Goal: Information Seeking & Learning: Learn about a topic

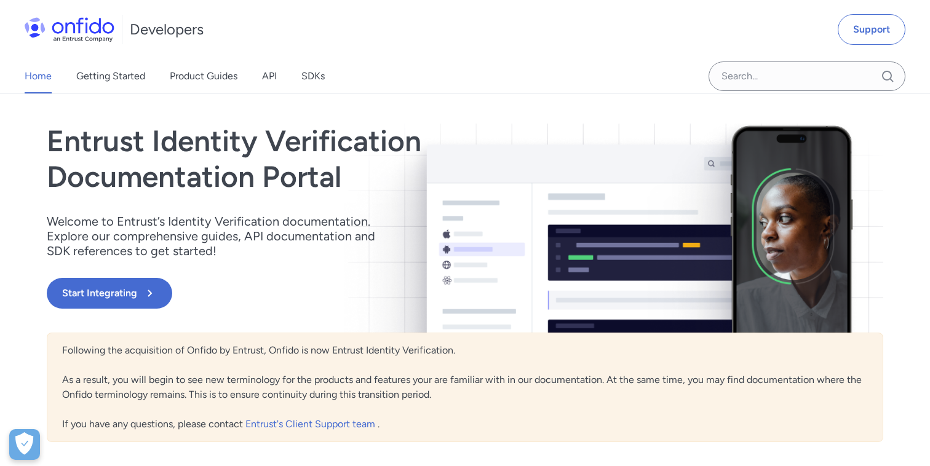
scroll to position [506, 0]
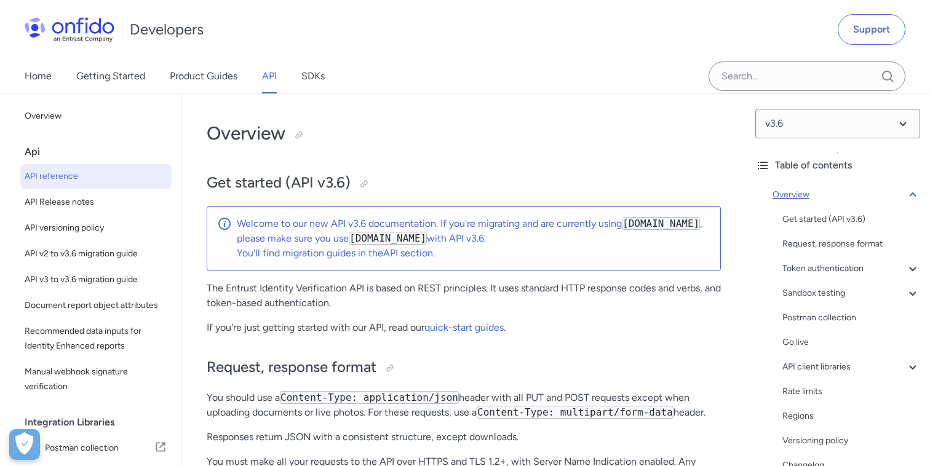
click at [915, 194] on icon at bounding box center [912, 195] width 15 height 15
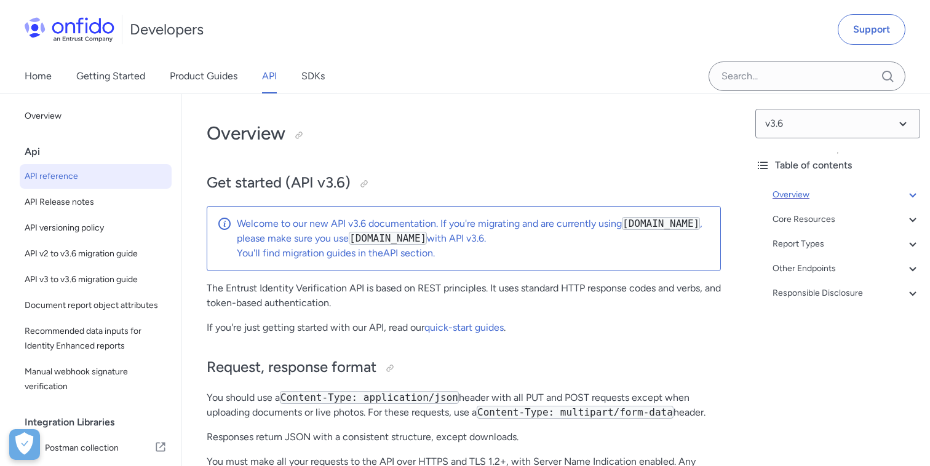
scroll to position [94, 0]
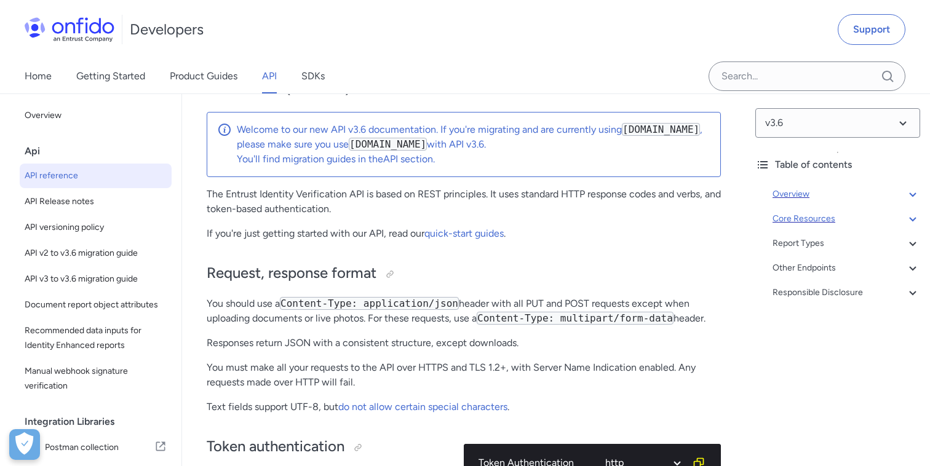
click at [905, 221] on icon at bounding box center [912, 219] width 15 height 15
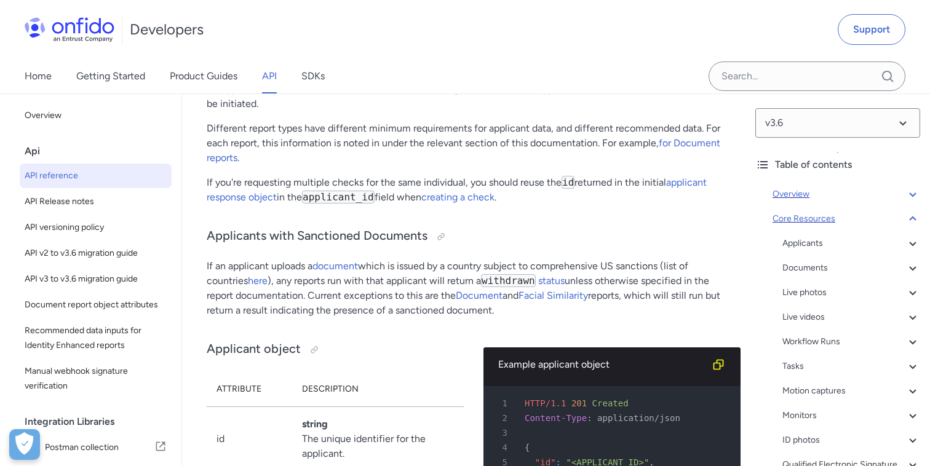
click at [911, 217] on icon at bounding box center [912, 219] width 15 height 15
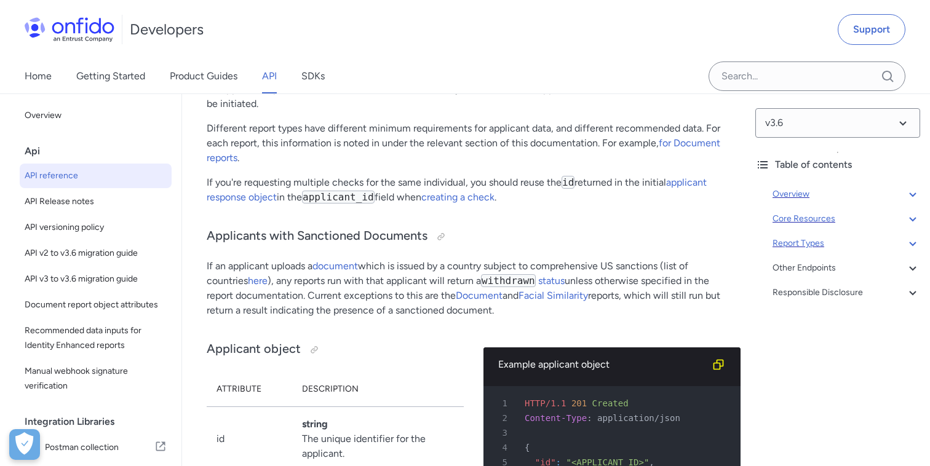
click at [807, 248] on div "Report Types" at bounding box center [846, 243] width 148 height 15
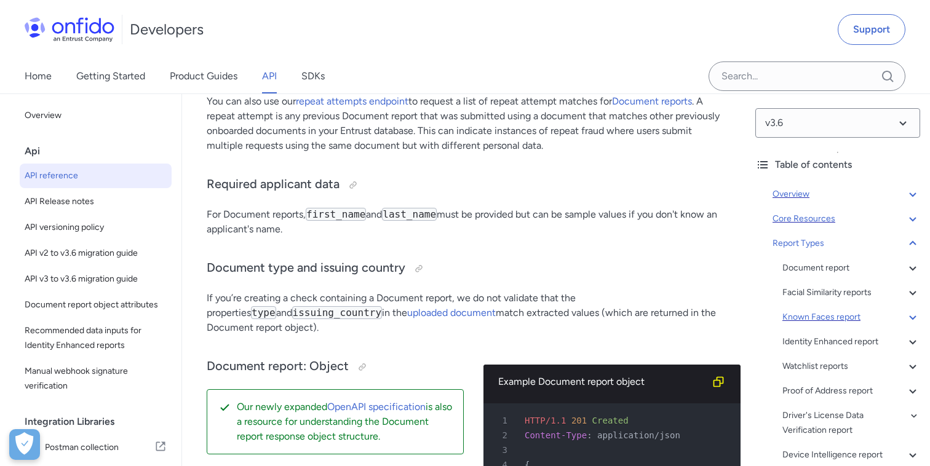
click at [810, 314] on div "Known Faces report" at bounding box center [851, 317] width 138 height 15
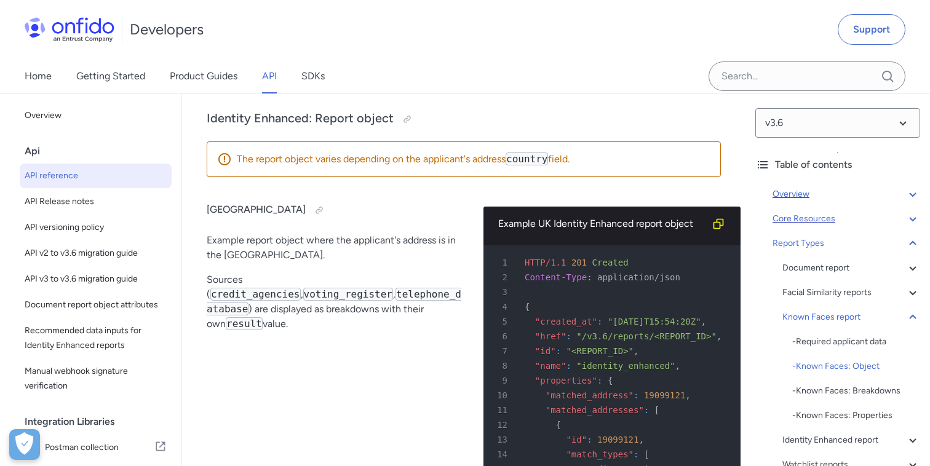
scroll to position [79338, 0]
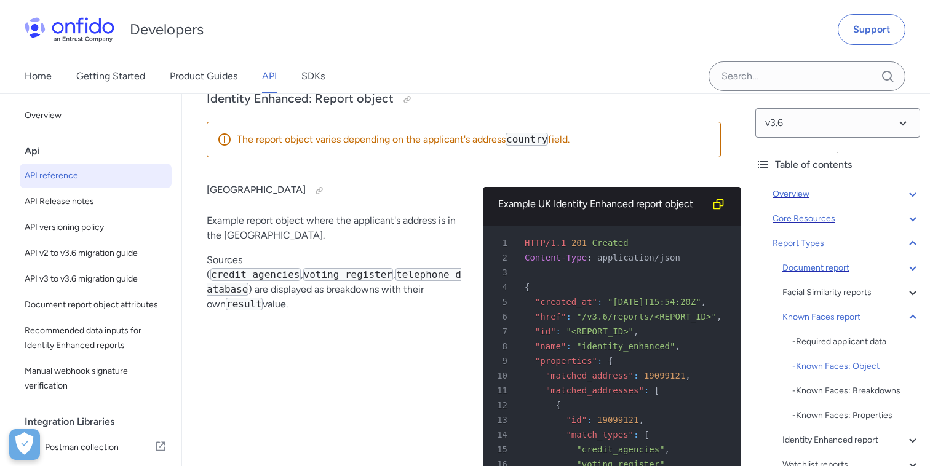
click at [832, 272] on div "Document report" at bounding box center [851, 268] width 138 height 15
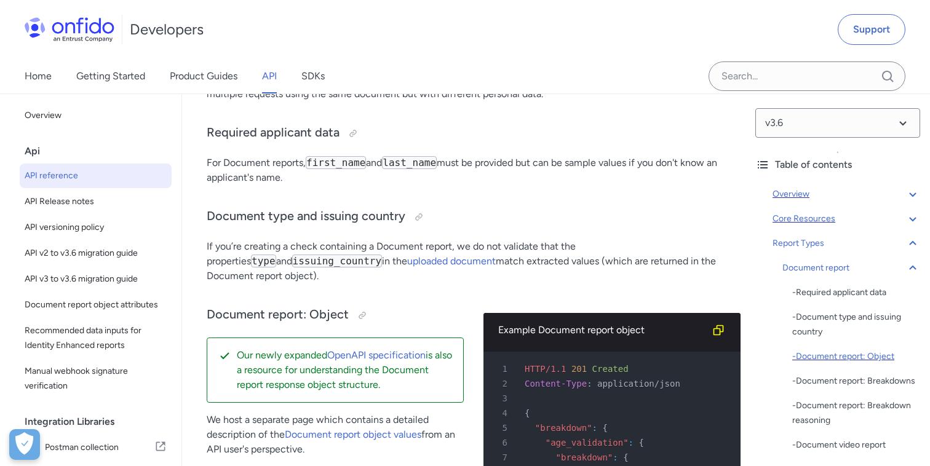
click at [838, 358] on div "- Document report: Object" at bounding box center [856, 356] width 128 height 15
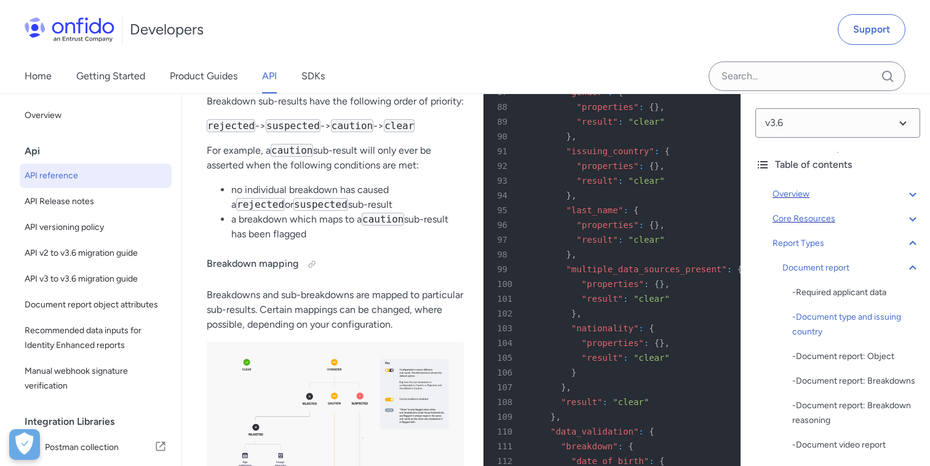
scroll to position [52066, 0]
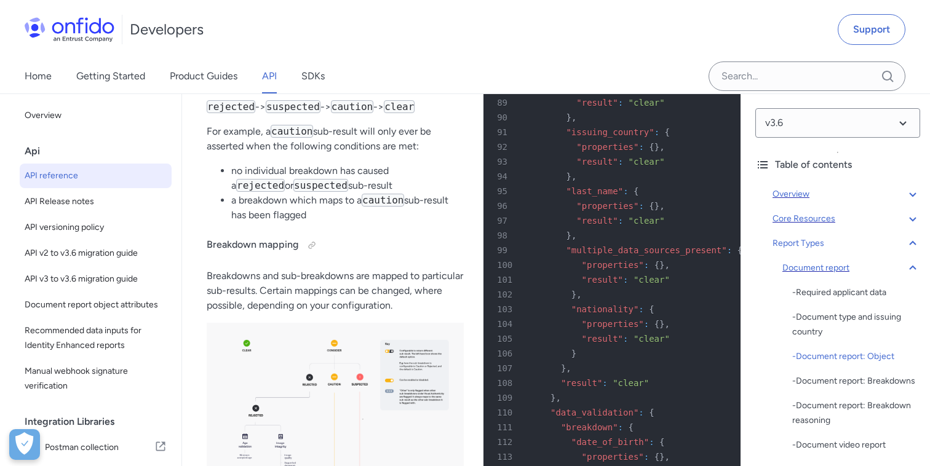
click at [916, 270] on icon at bounding box center [912, 268] width 15 height 15
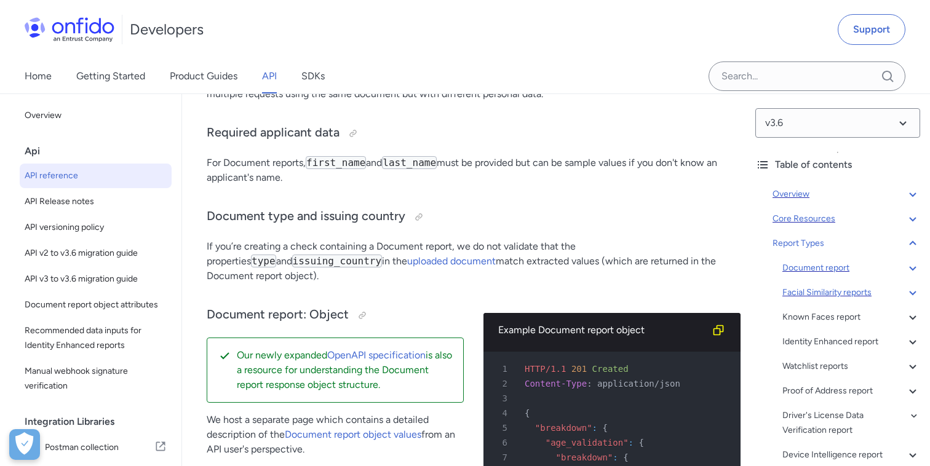
click at [830, 291] on div "Facial Similarity reports" at bounding box center [851, 292] width 138 height 15
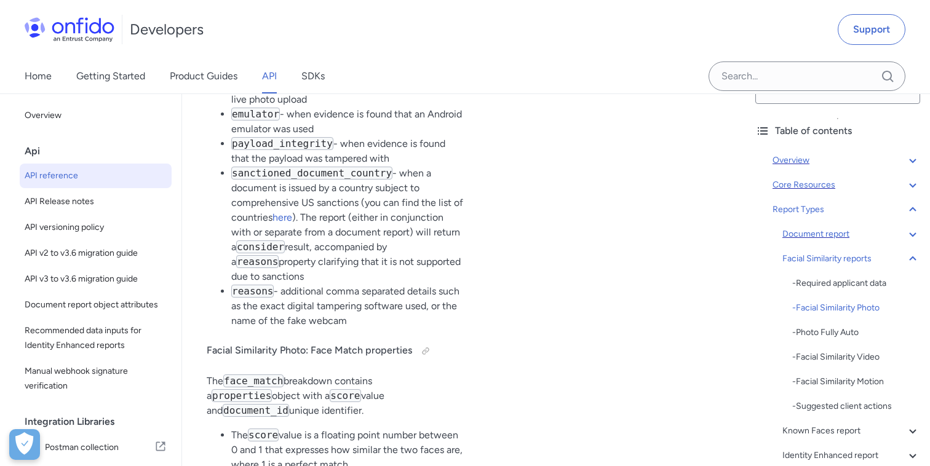
scroll to position [65801, 0]
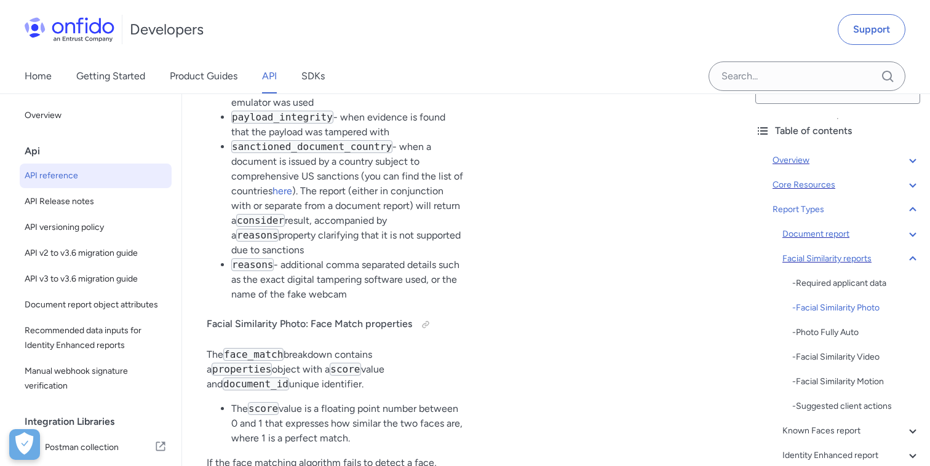
click at [914, 257] on icon at bounding box center [912, 258] width 15 height 15
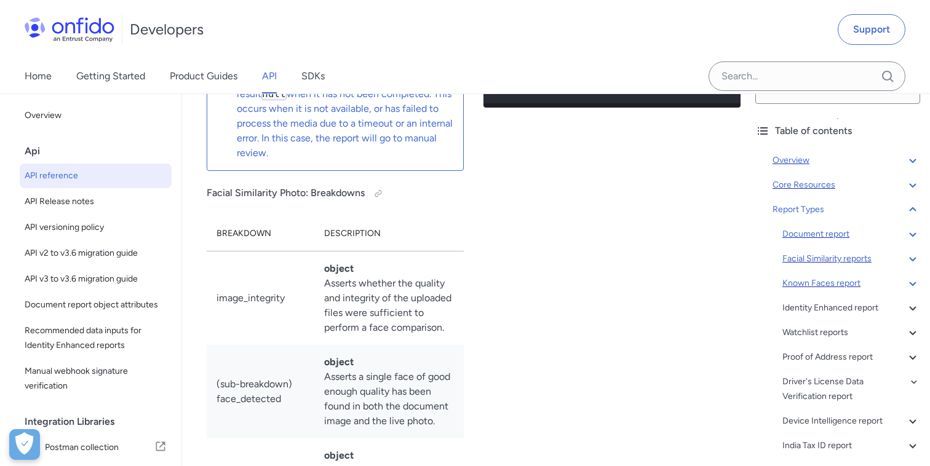
click at [848, 283] on div "Known Faces report" at bounding box center [851, 283] width 138 height 15
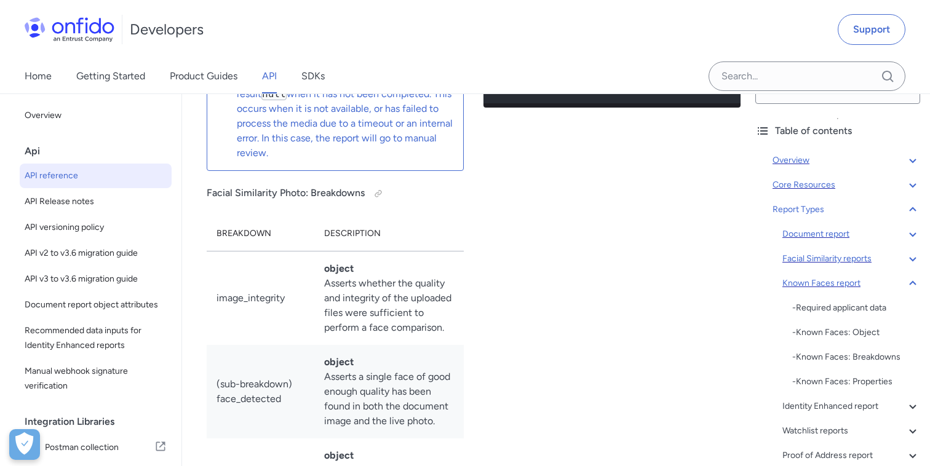
scroll to position [78458, 0]
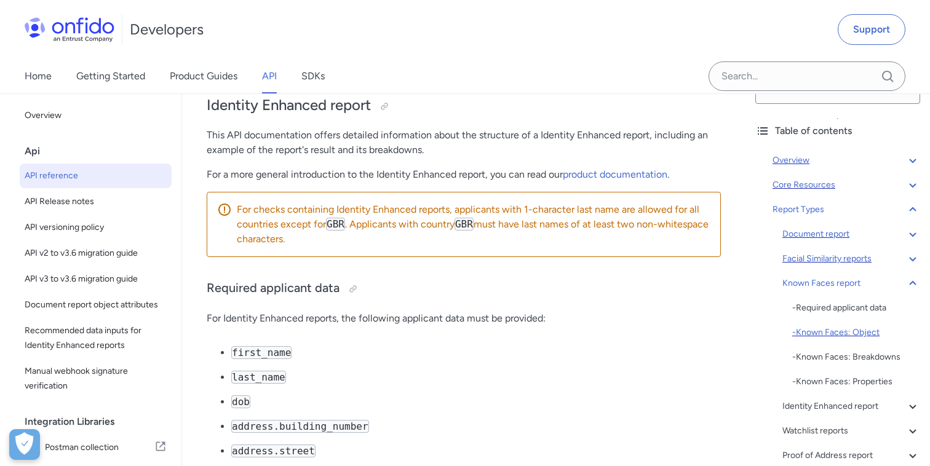
click at [818, 333] on div "- Known Faces: Object" at bounding box center [856, 332] width 128 height 15
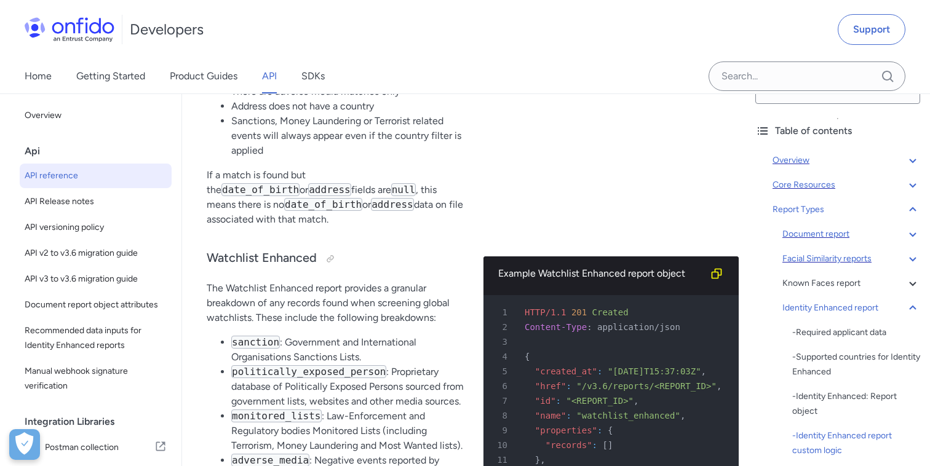
scroll to position [84526, 0]
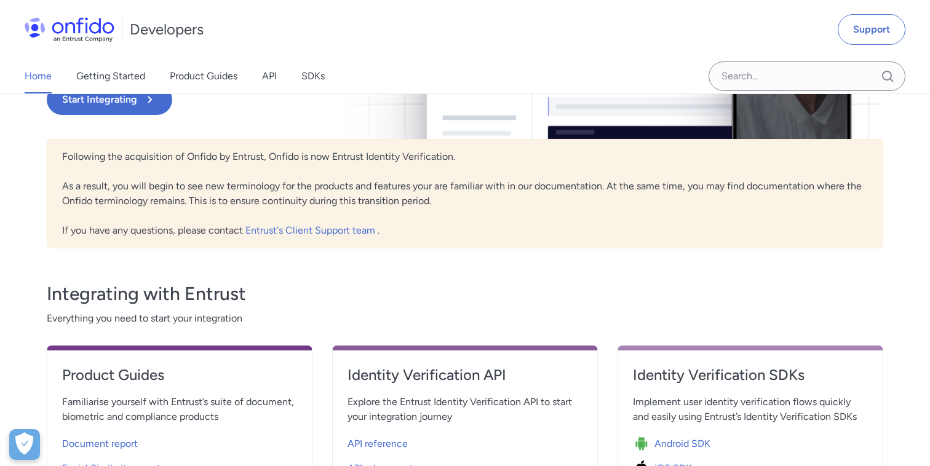
scroll to position [285, 0]
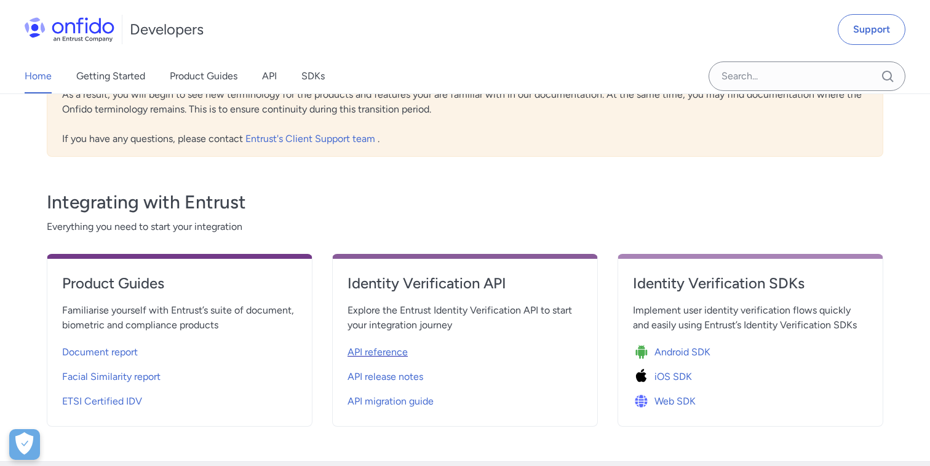
click at [384, 356] on span "API reference" at bounding box center [377, 352] width 60 height 15
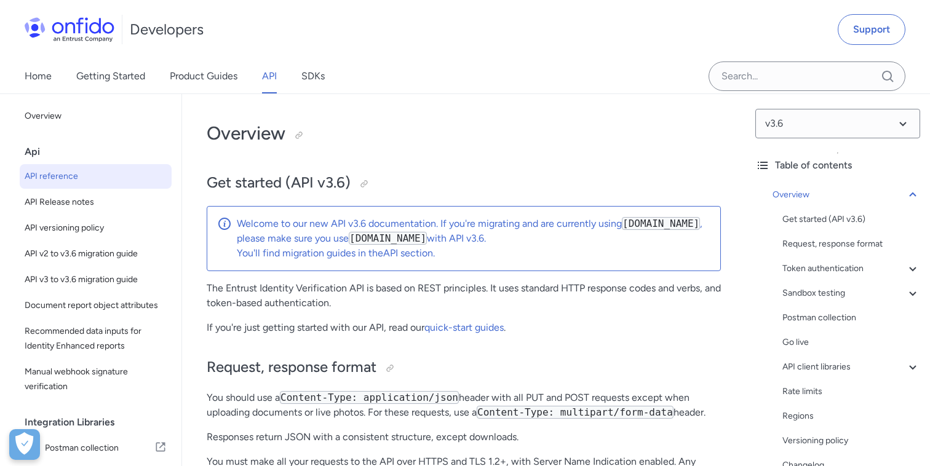
click at [914, 193] on icon at bounding box center [912, 195] width 15 height 15
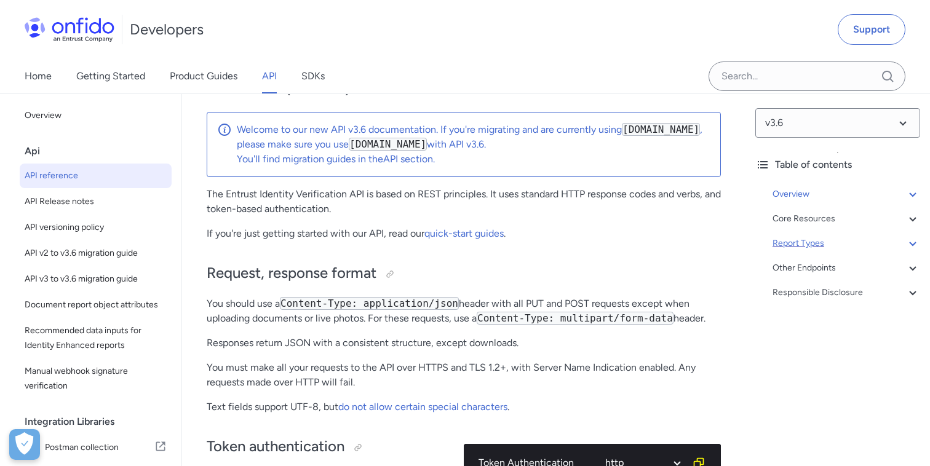
click at [815, 245] on div "Report Types" at bounding box center [846, 243] width 148 height 15
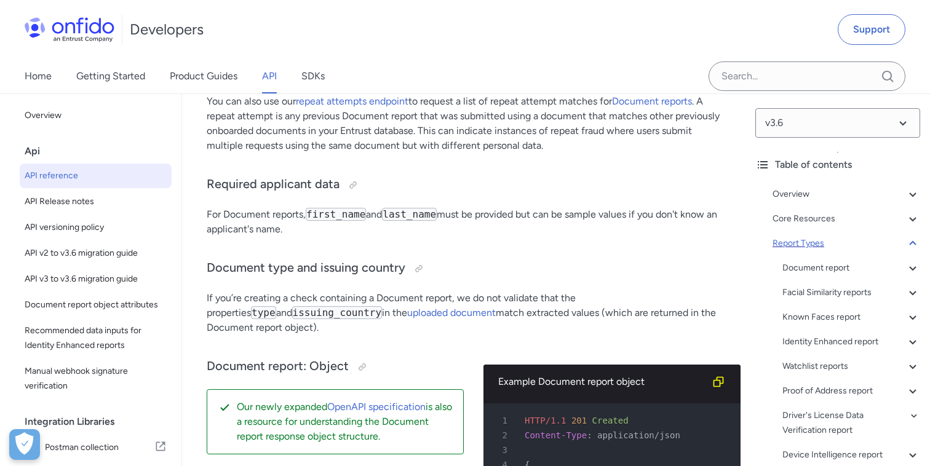
click at [907, 240] on icon at bounding box center [912, 243] width 15 height 15
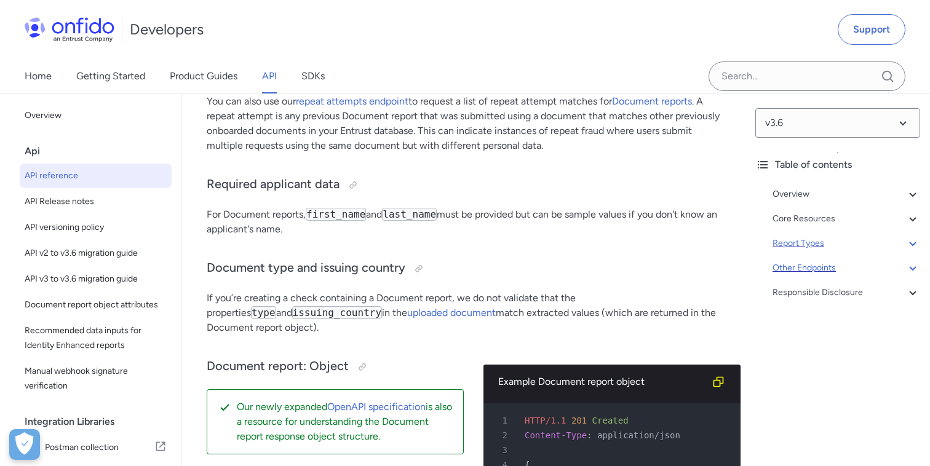
click at [910, 263] on icon at bounding box center [912, 268] width 15 height 15
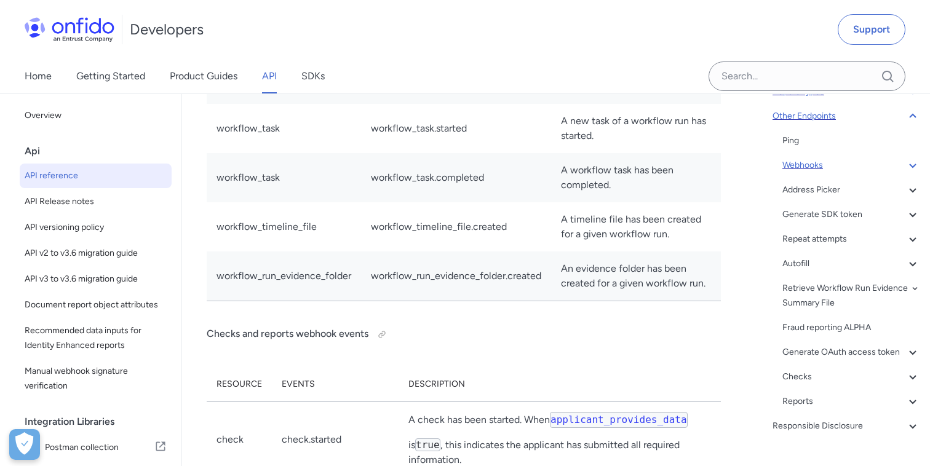
scroll to position [178, 0]
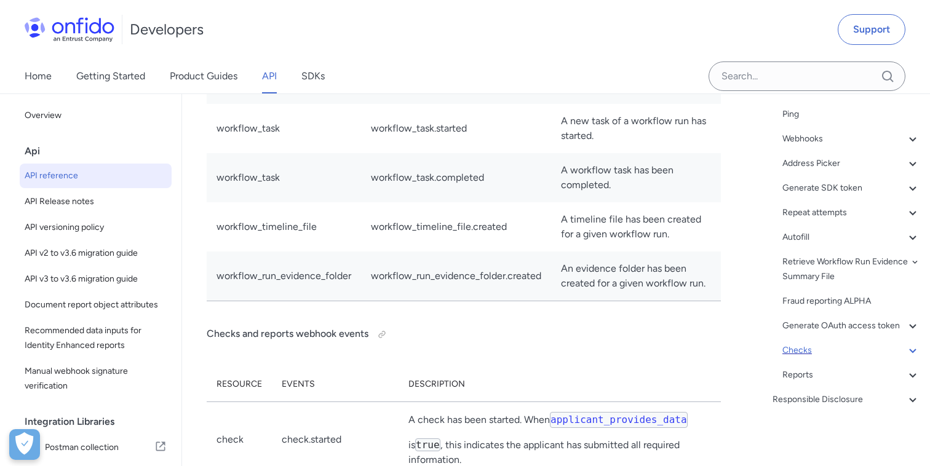
click at [801, 351] on div "Checks" at bounding box center [851, 350] width 138 height 15
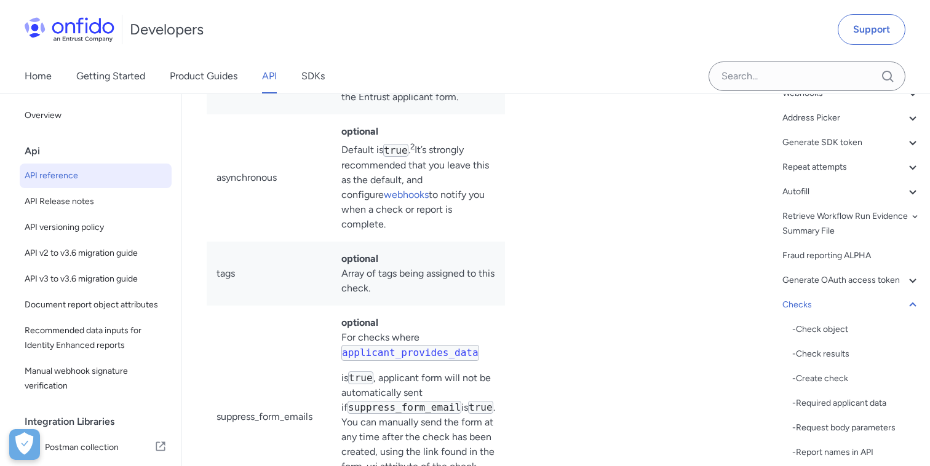
scroll to position [224, 0]
click at [829, 379] on div "- Create check" at bounding box center [856, 378] width 128 height 15
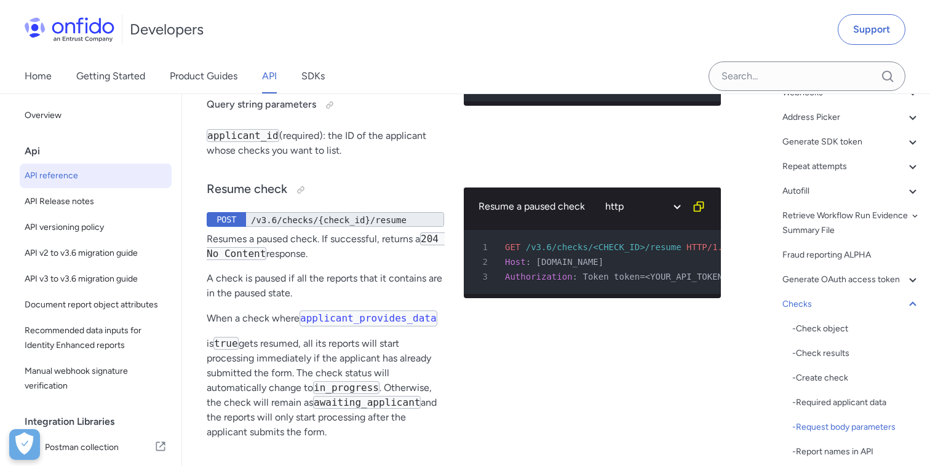
scroll to position [134313, 0]
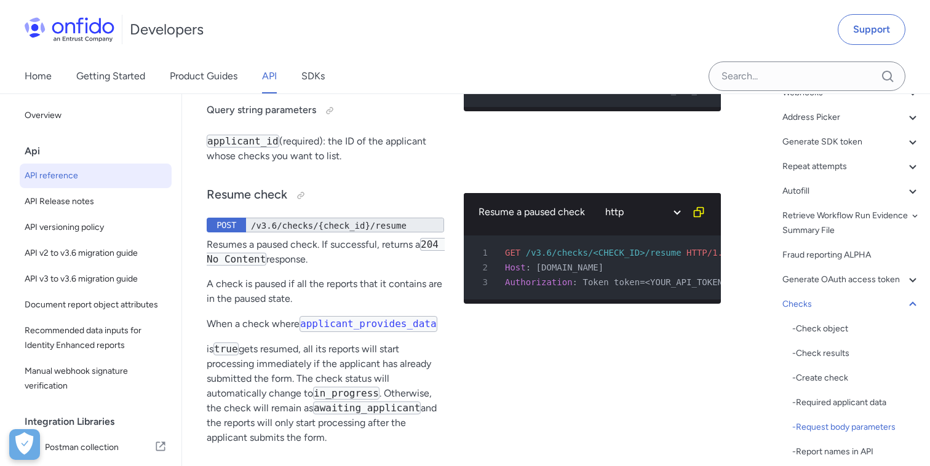
click at [271, 77] on link "API" at bounding box center [269, 76] width 15 height 34
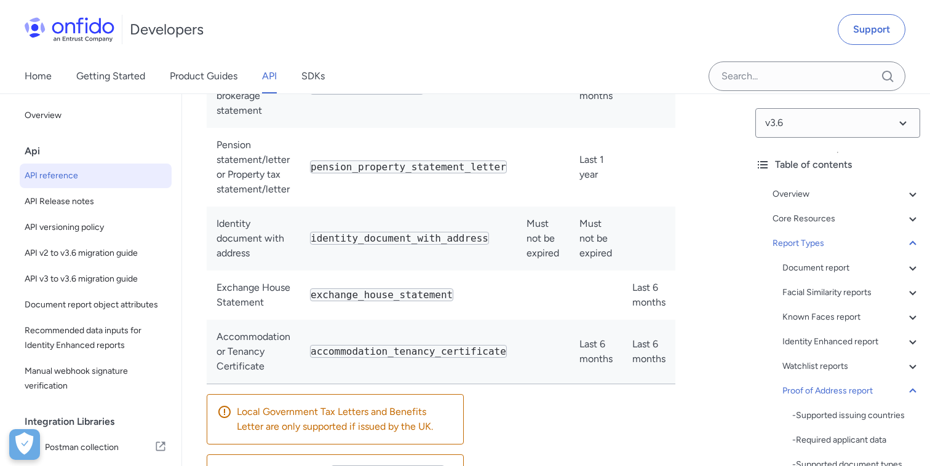
scroll to position [91044, 0]
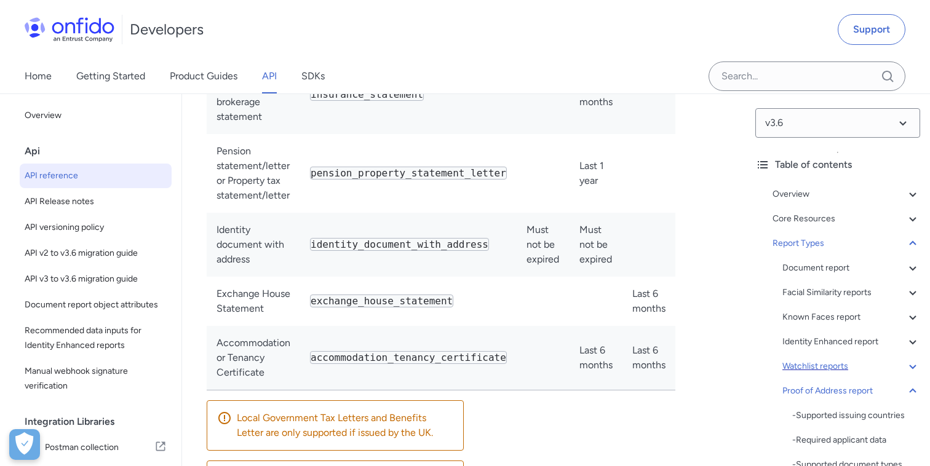
click at [800, 367] on div "Watchlist reports" at bounding box center [851, 366] width 138 height 15
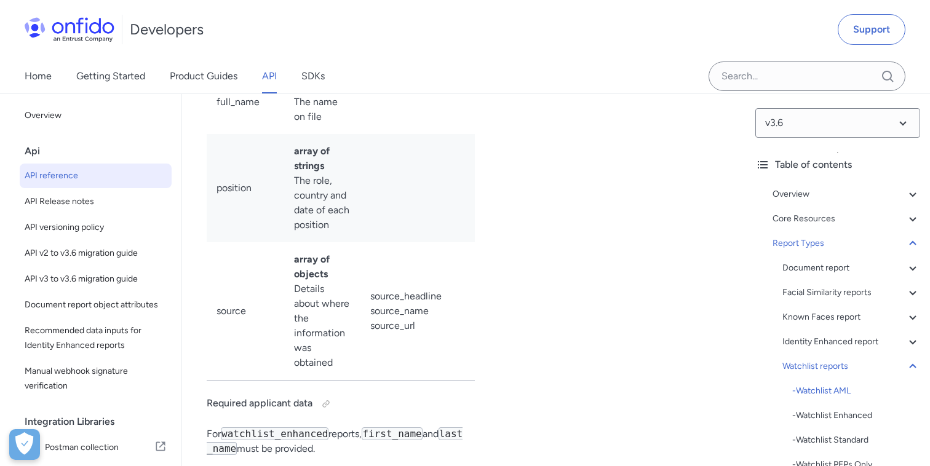
scroll to position [86003, 0]
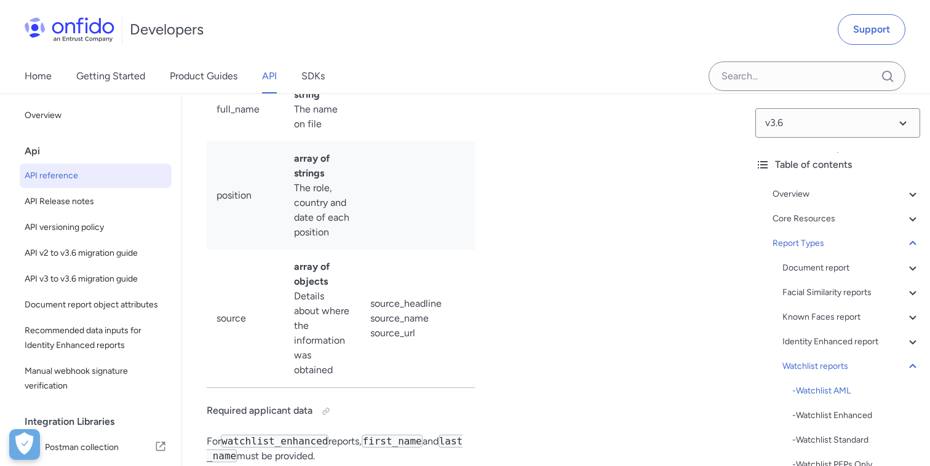
copy h4 "Required applicant data"
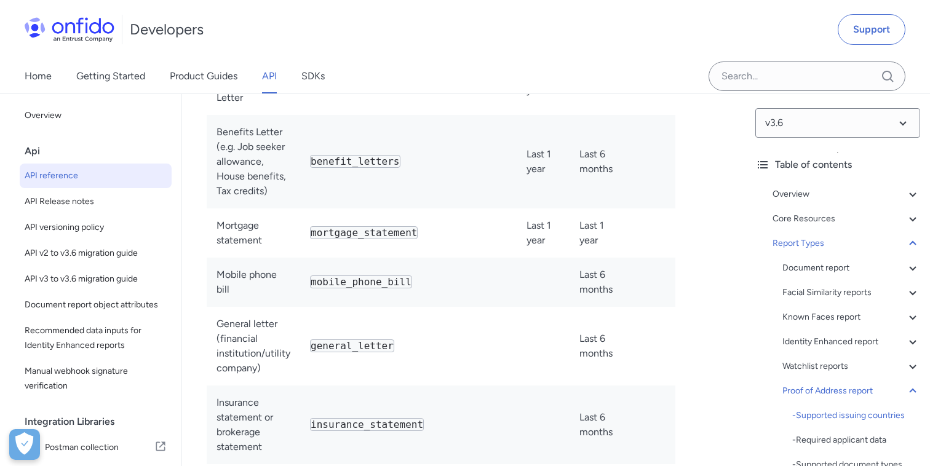
scroll to position [92095, 0]
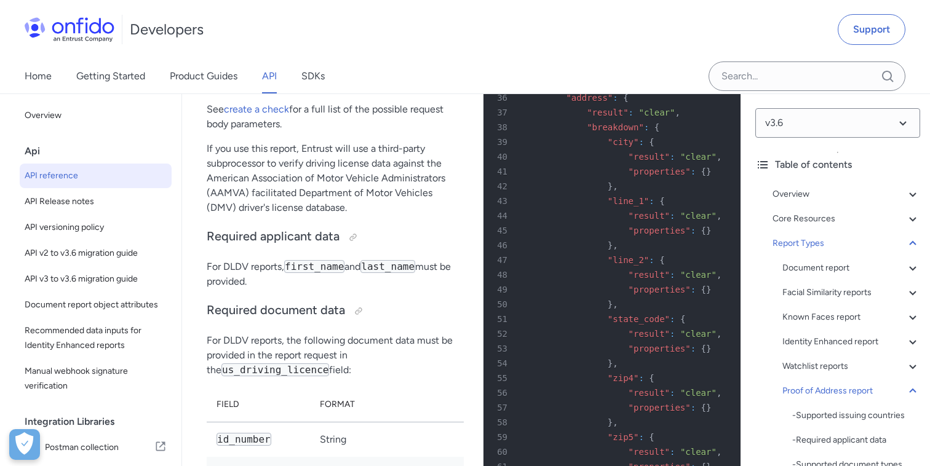
scroll to position [94106, 0]
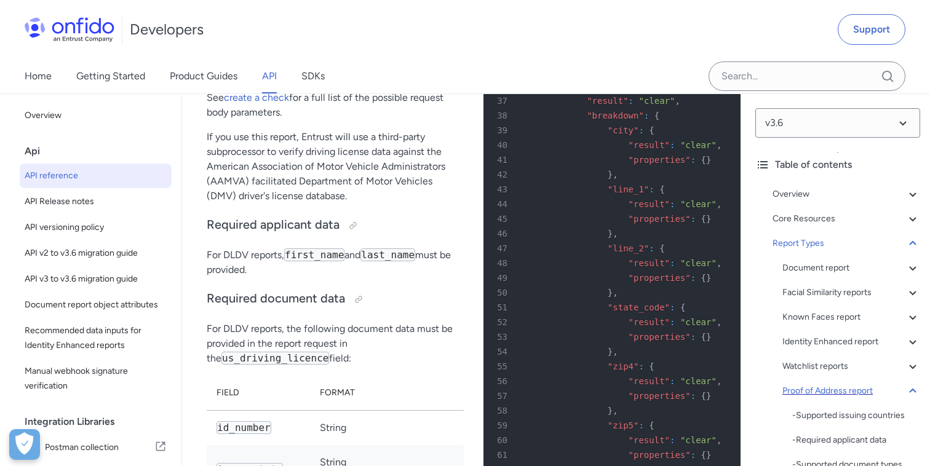
click at [855, 386] on div "Proof of Address report" at bounding box center [851, 391] width 138 height 15
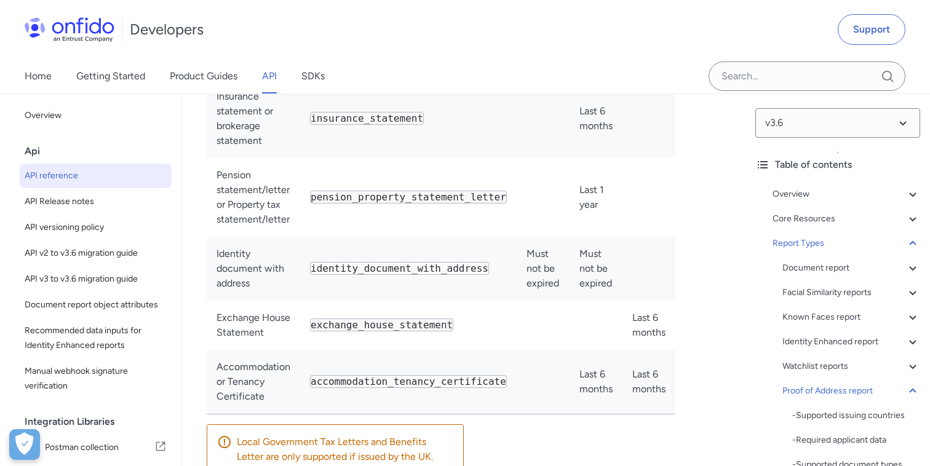
scroll to position [91018, 0]
